Goal: Transaction & Acquisition: Download file/media

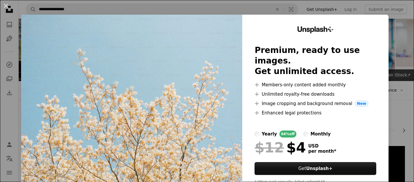
scroll to position [117, 0]
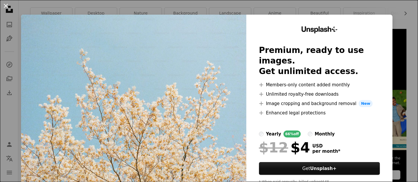
click at [6, 7] on button "An X shape" at bounding box center [5, 5] width 7 height 7
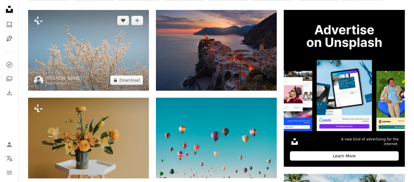
scroll to position [146, 0]
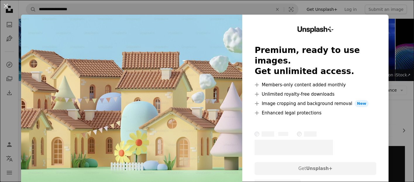
scroll to position [1639, 0]
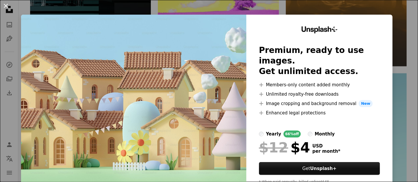
click at [5, 6] on button "An X shape" at bounding box center [5, 5] width 7 height 7
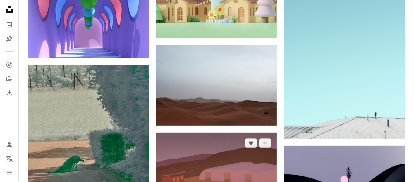
scroll to position [1727, 0]
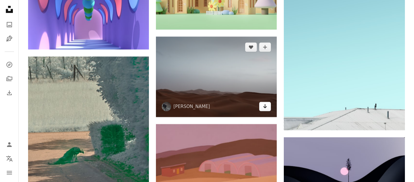
click at [266, 107] on icon "Download" at bounding box center [265, 106] width 4 height 4
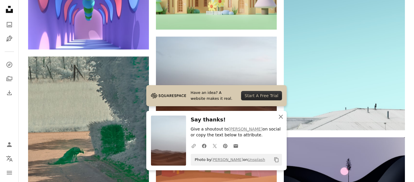
click at [281, 118] on icon "An X shape" at bounding box center [280, 116] width 7 height 7
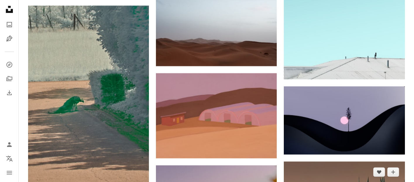
scroll to position [1785, 0]
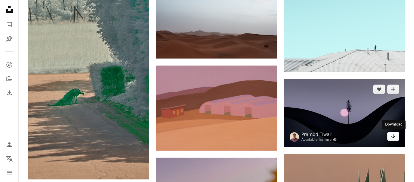
click at [396, 138] on link "Arrow pointing down" at bounding box center [393, 136] width 12 height 9
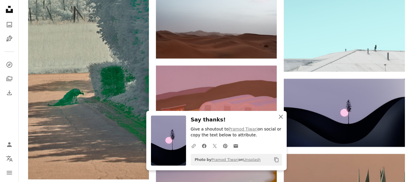
click at [281, 118] on icon "An X shape" at bounding box center [280, 116] width 7 height 7
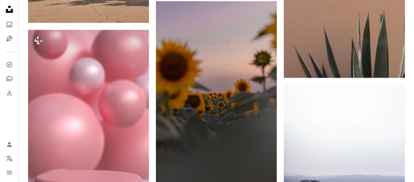
scroll to position [1961, 0]
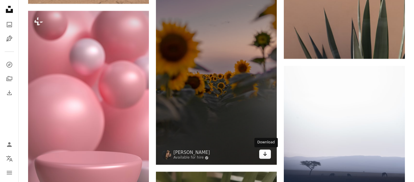
click at [265, 155] on icon "Download" at bounding box center [265, 154] width 4 height 4
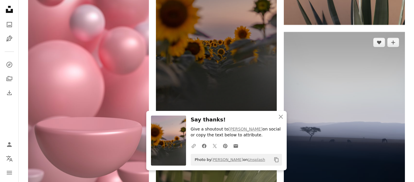
scroll to position [2019, 0]
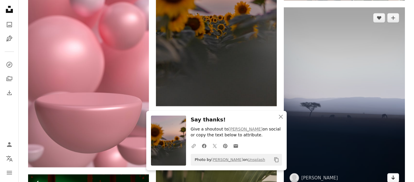
click at [392, 178] on icon "Arrow pointing down" at bounding box center [393, 177] width 5 height 7
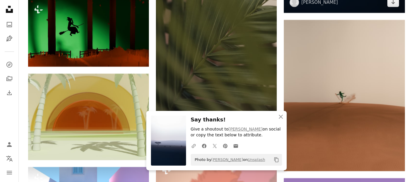
scroll to position [2224, 0]
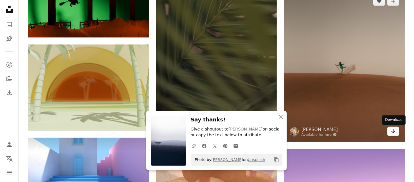
click at [393, 133] on icon "Arrow pointing down" at bounding box center [393, 131] width 5 height 7
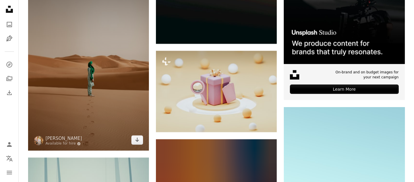
scroll to position [2634, 0]
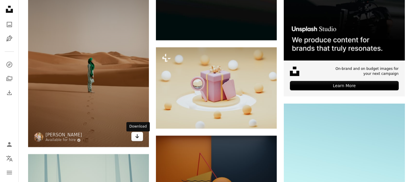
click at [136, 140] on icon "Arrow pointing down" at bounding box center [137, 136] width 5 height 7
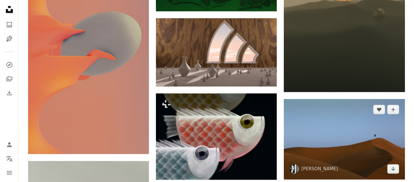
scroll to position [3131, 0]
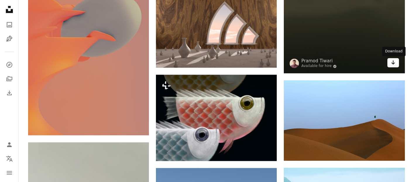
click at [391, 63] on icon "Arrow pointing down" at bounding box center [393, 62] width 5 height 7
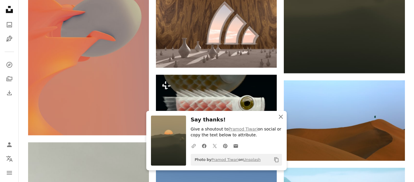
click at [279, 117] on icon "An X shape" at bounding box center [280, 116] width 7 height 7
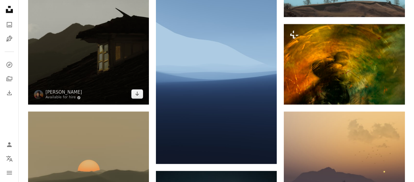
scroll to position [3336, 0]
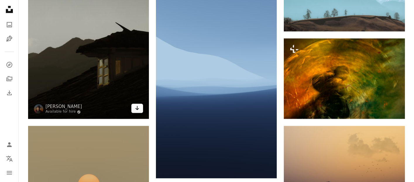
click at [140, 109] on link "Arrow pointing down" at bounding box center [137, 108] width 12 height 9
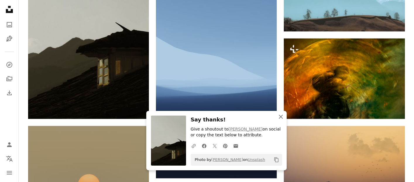
click at [281, 117] on icon "button" at bounding box center [281, 117] width 4 height 4
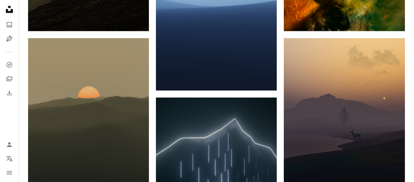
scroll to position [3512, 0]
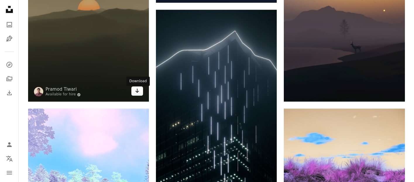
click at [139, 94] on icon "Arrow pointing down" at bounding box center [137, 90] width 5 height 7
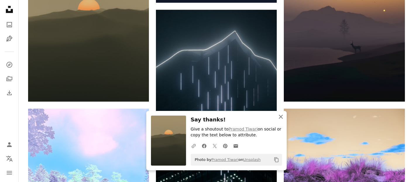
click at [281, 117] on icon "button" at bounding box center [281, 117] width 4 height 4
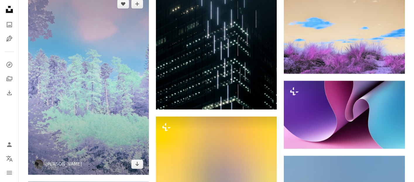
scroll to position [3687, 0]
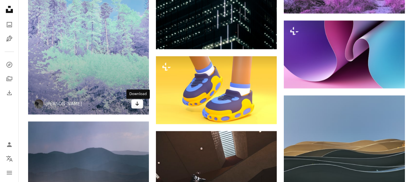
click at [139, 107] on icon "Arrow pointing down" at bounding box center [137, 103] width 5 height 7
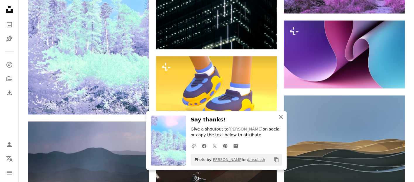
click at [278, 116] on icon "An X shape" at bounding box center [280, 116] width 7 height 7
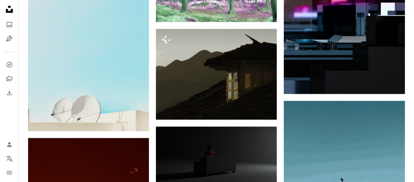
scroll to position [6292, 0]
